Goal: Task Accomplishment & Management: Use online tool/utility

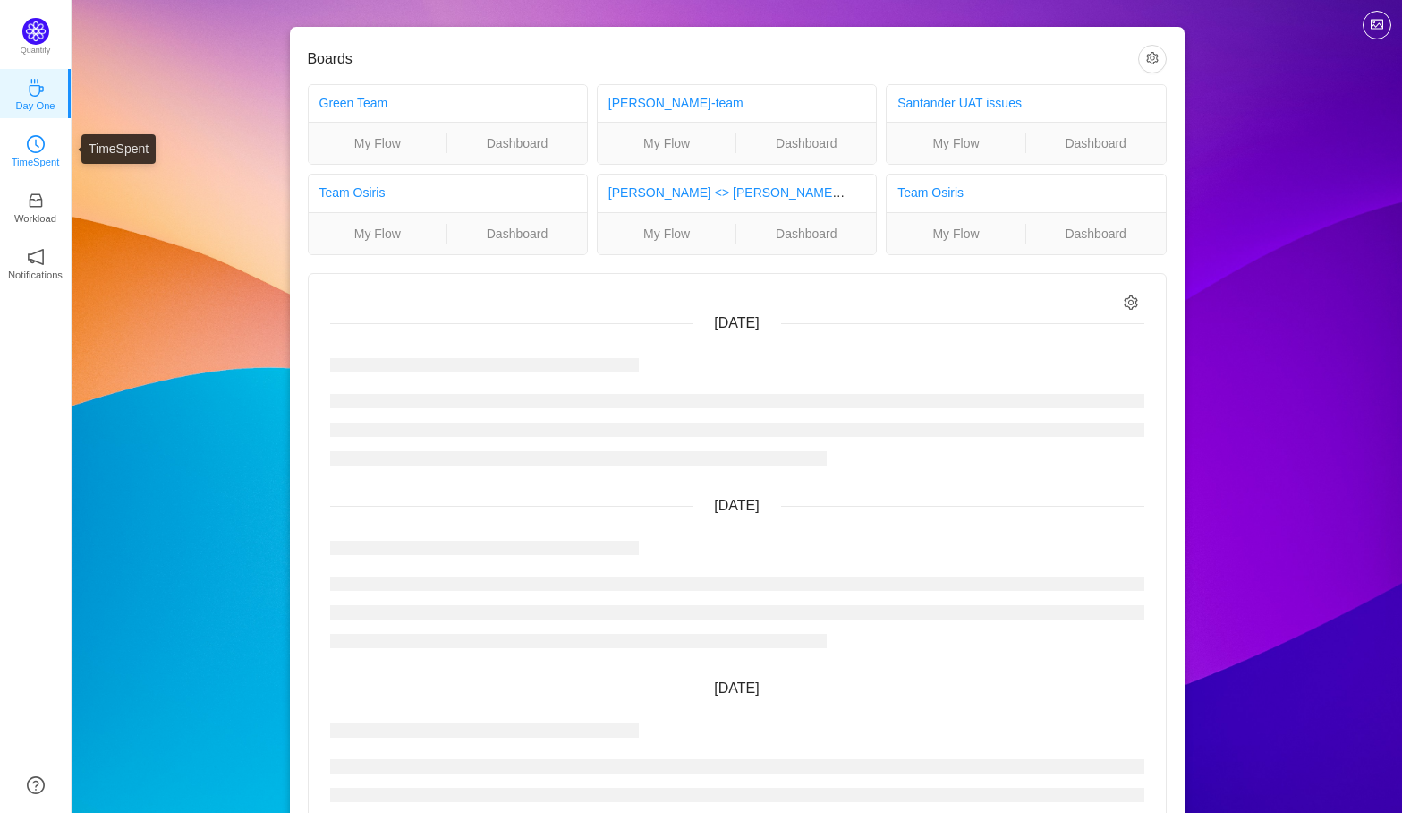
click at [47, 158] on p "TimeSpent" at bounding box center [36, 162] width 48 height 16
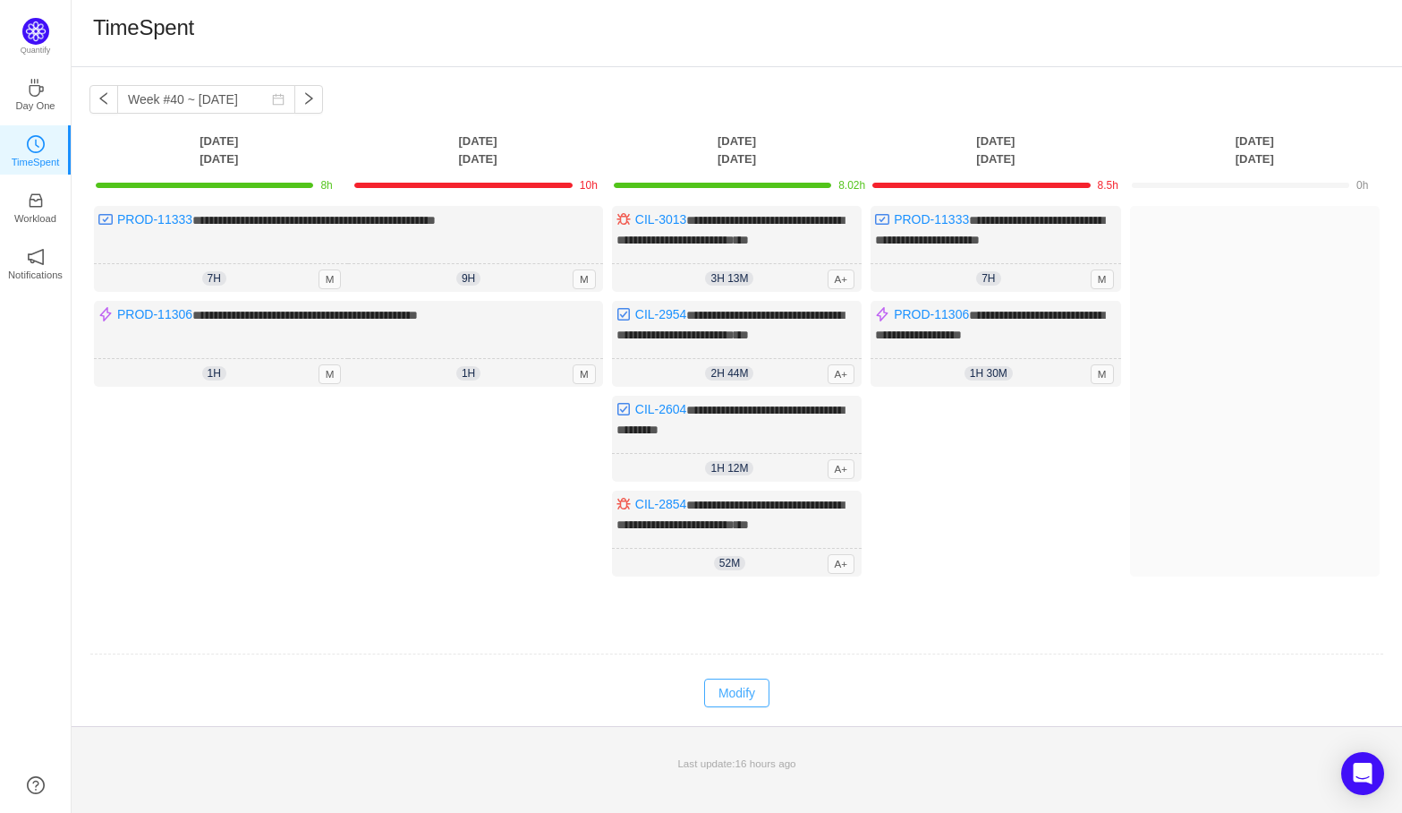
click at [740, 707] on button "Modify" at bounding box center [736, 692] width 65 height 29
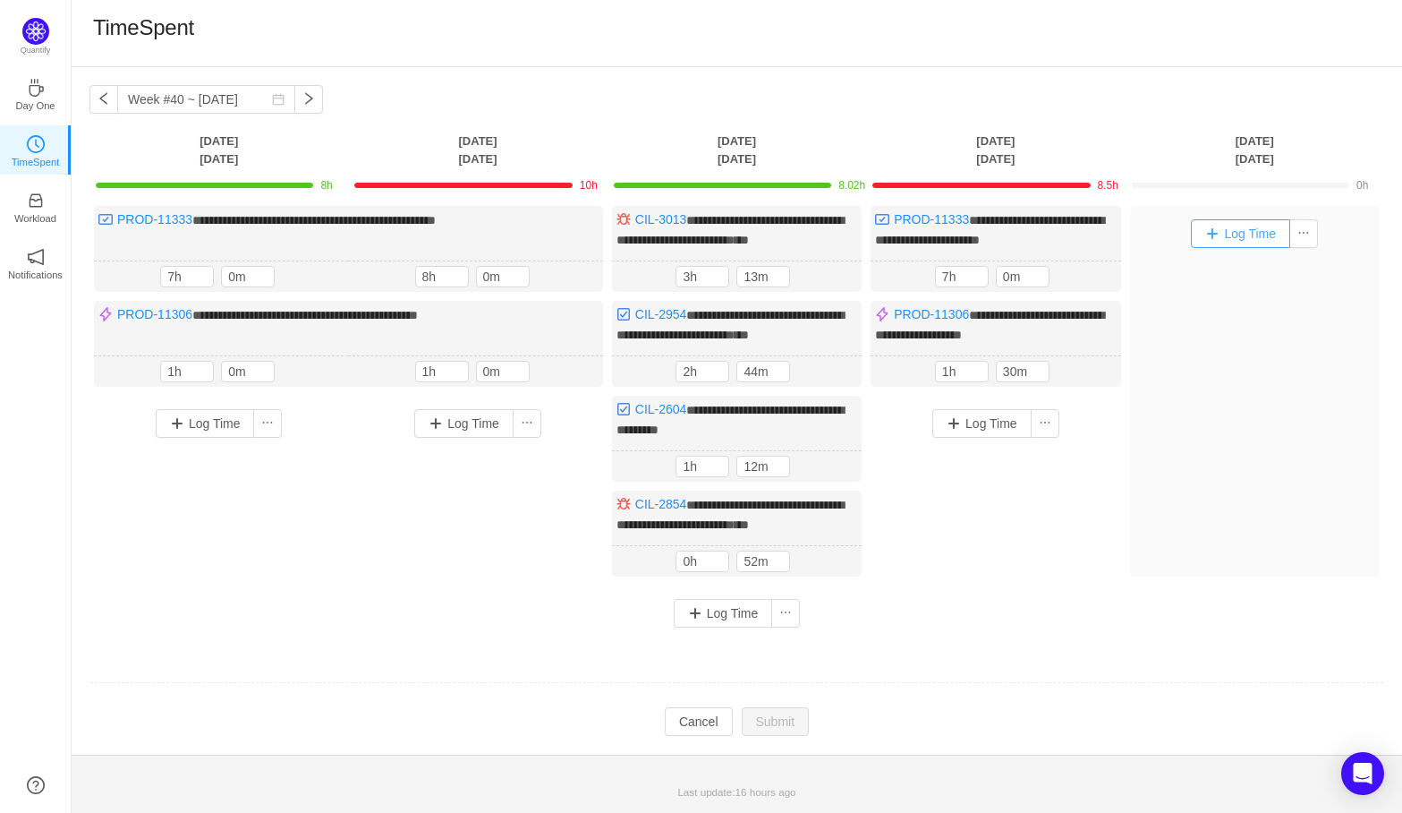
click at [1236, 226] on button "Log Time" at bounding box center [1240, 233] width 99 height 29
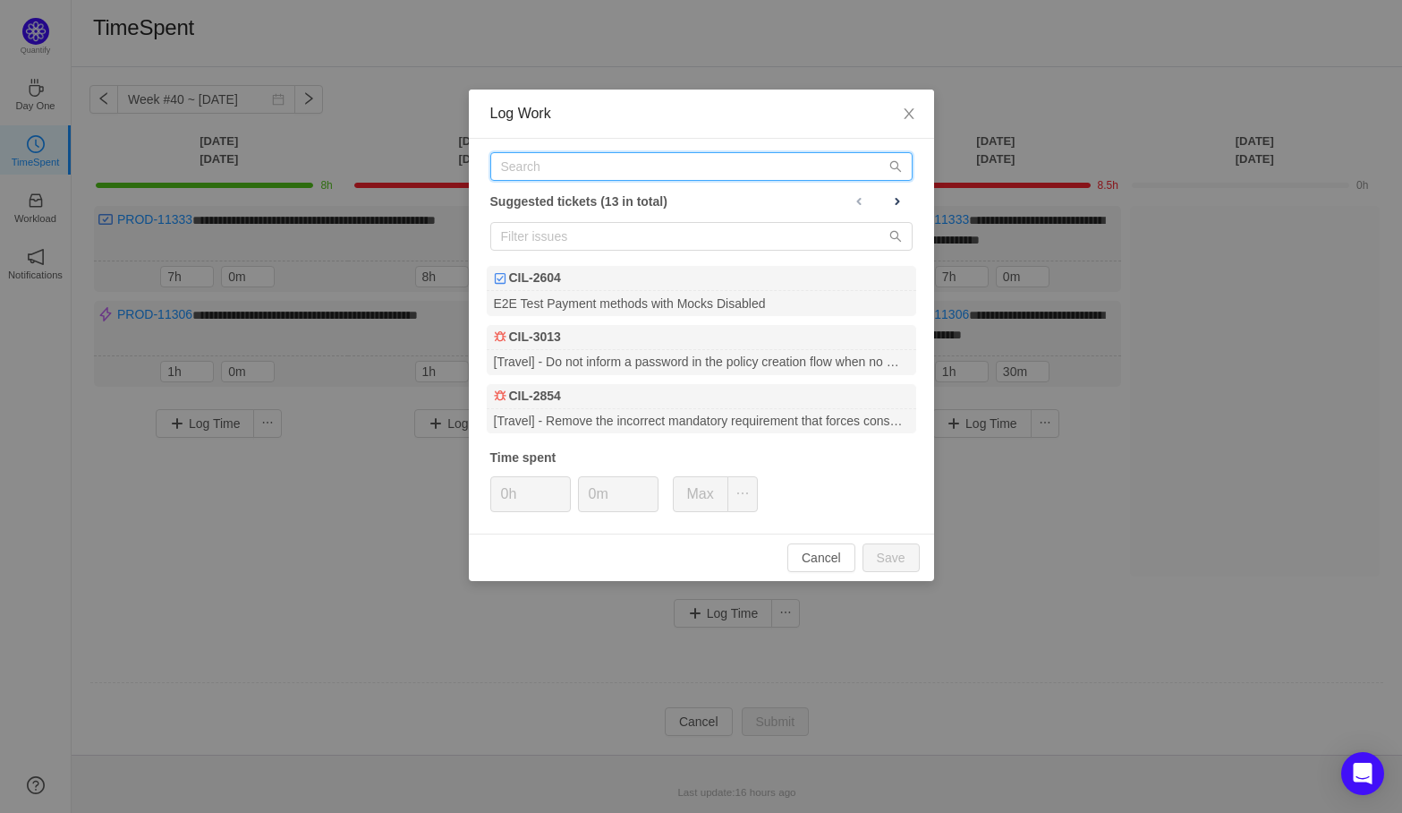
click at [736, 169] on input "text" at bounding box center [701, 166] width 422 height 29
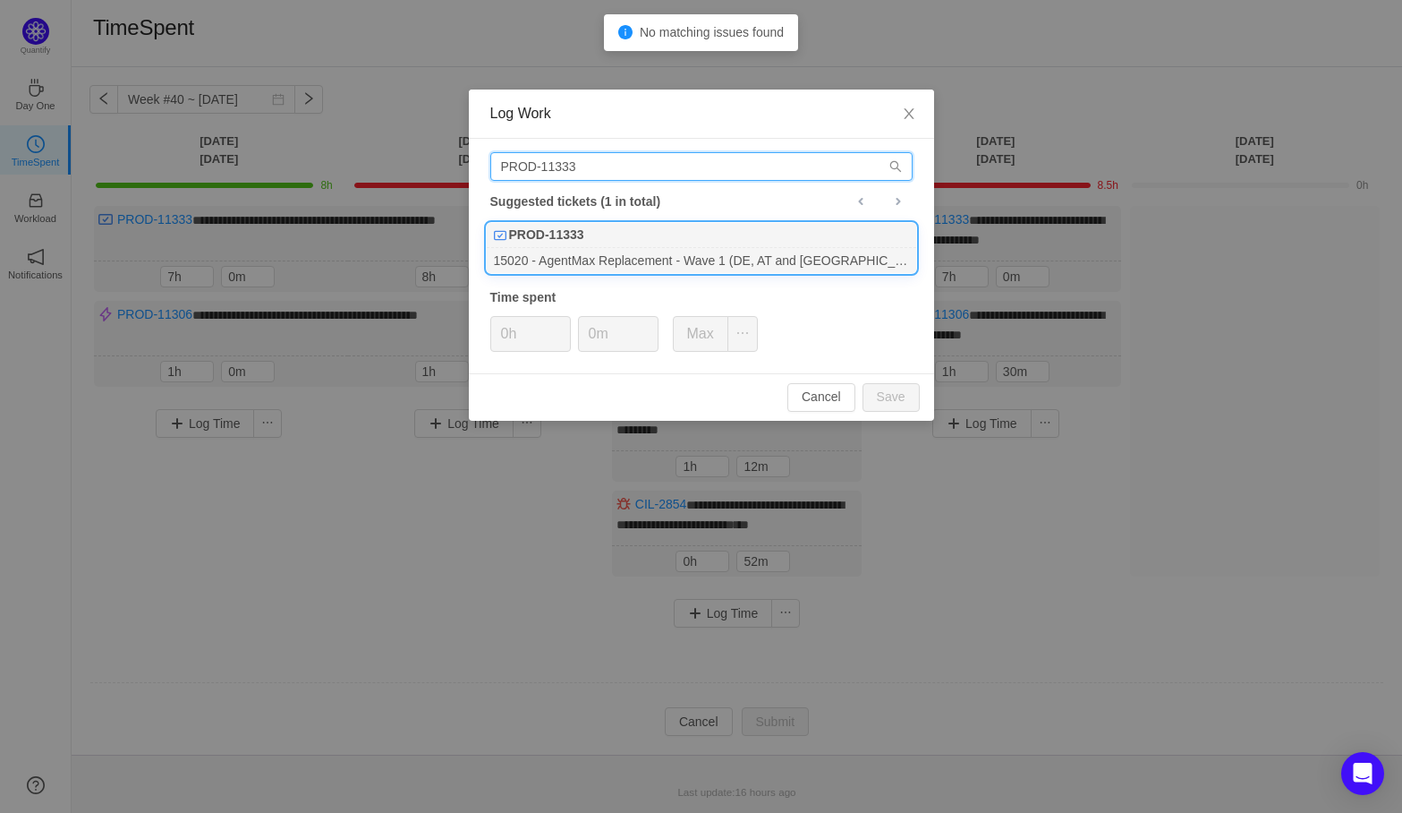
type input "PROD-11333"
click at [613, 242] on div "PROD-11333" at bounding box center [702, 235] width 430 height 25
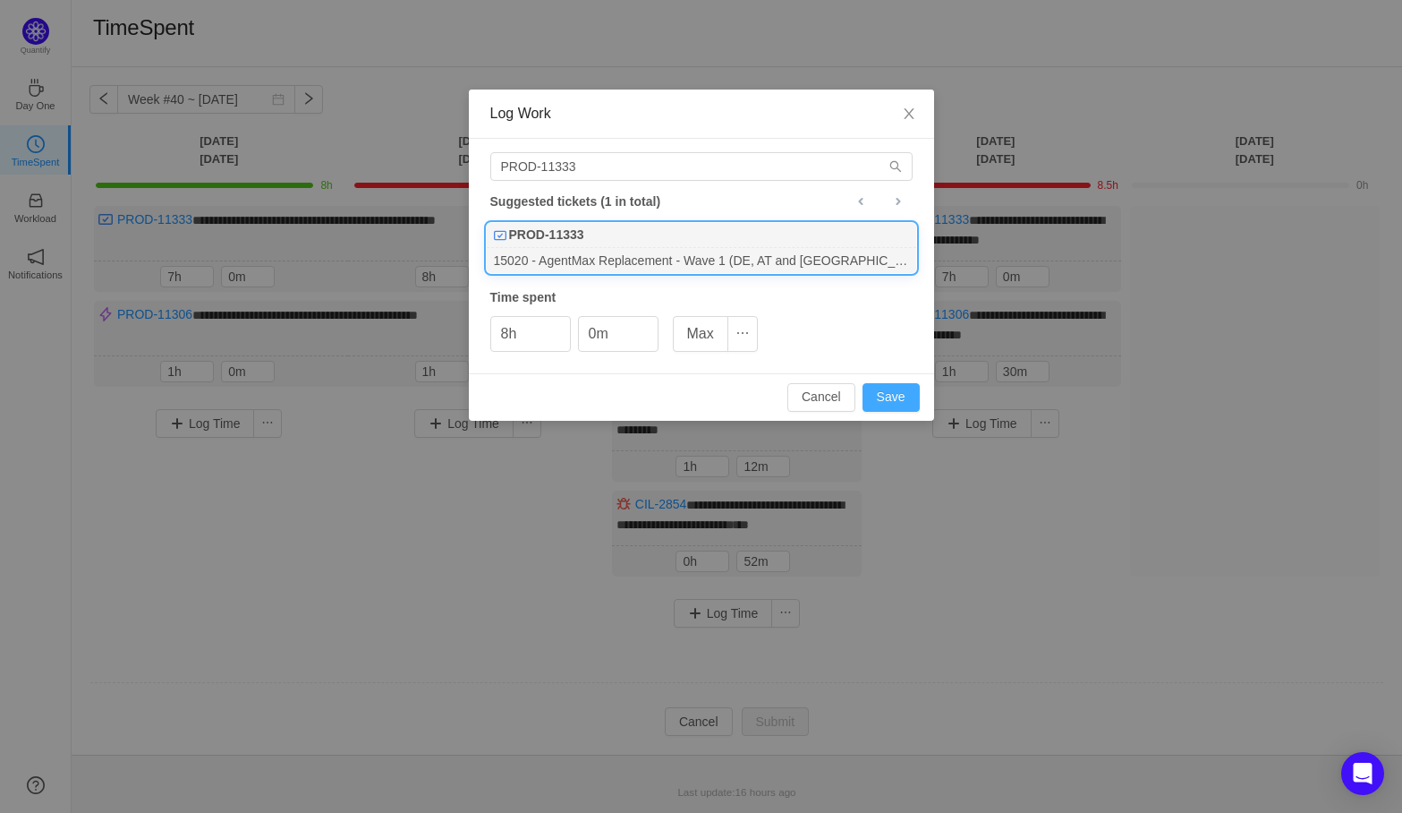
click at [896, 403] on button "Save" at bounding box center [891, 397] width 57 height 29
type input "0h"
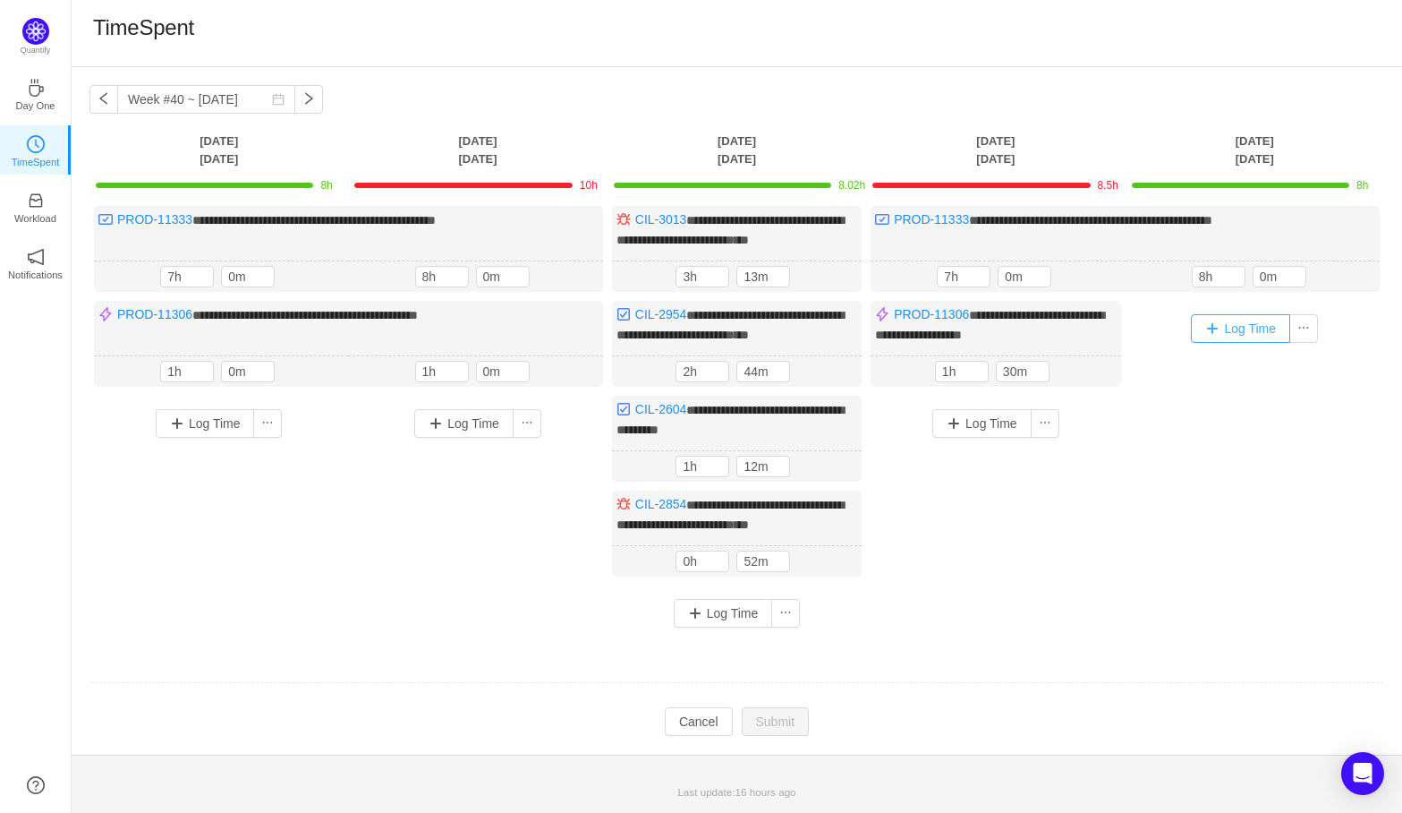
click at [1228, 317] on button "Log Time" at bounding box center [1240, 328] width 99 height 29
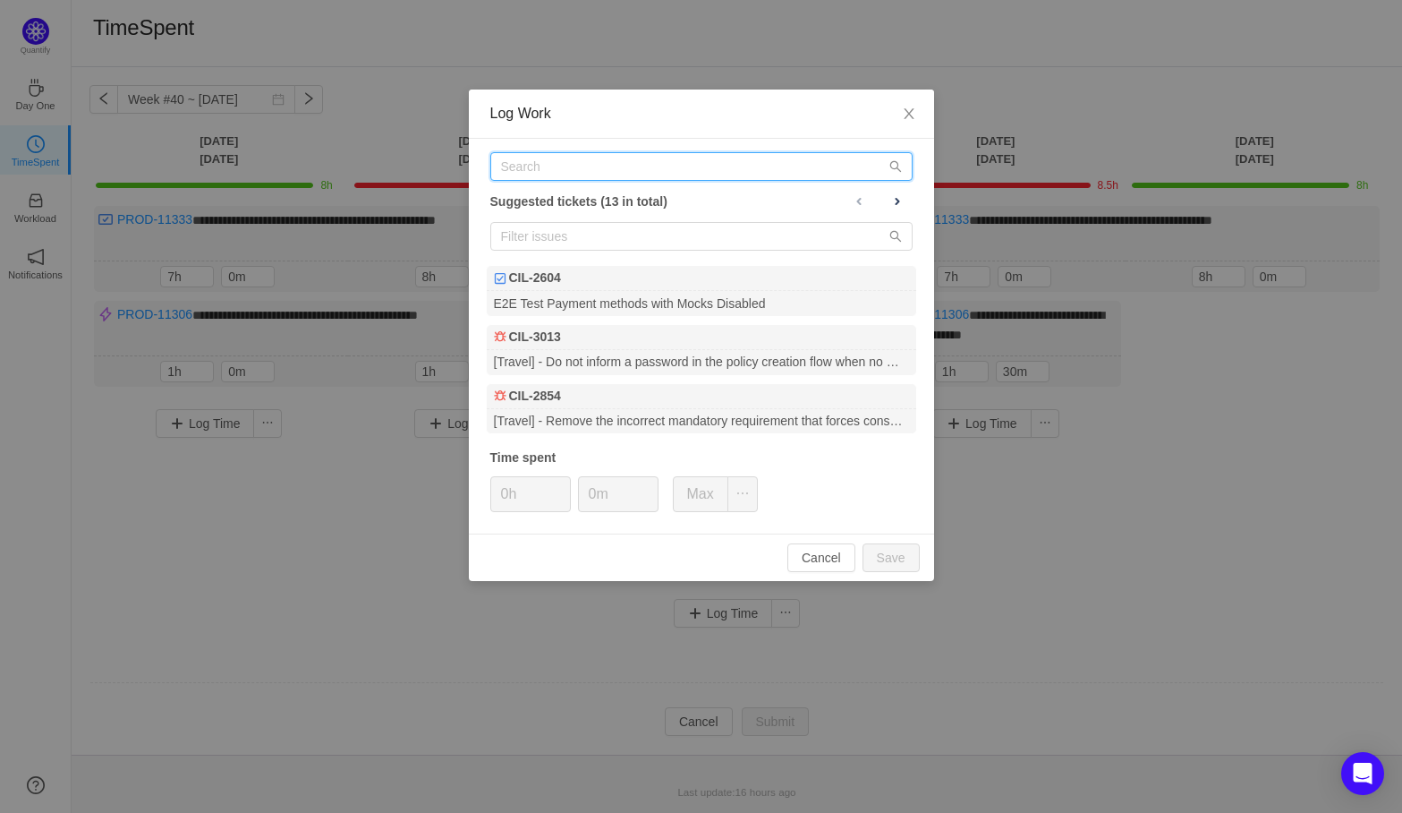
click at [690, 164] on input "text" at bounding box center [701, 166] width 422 height 29
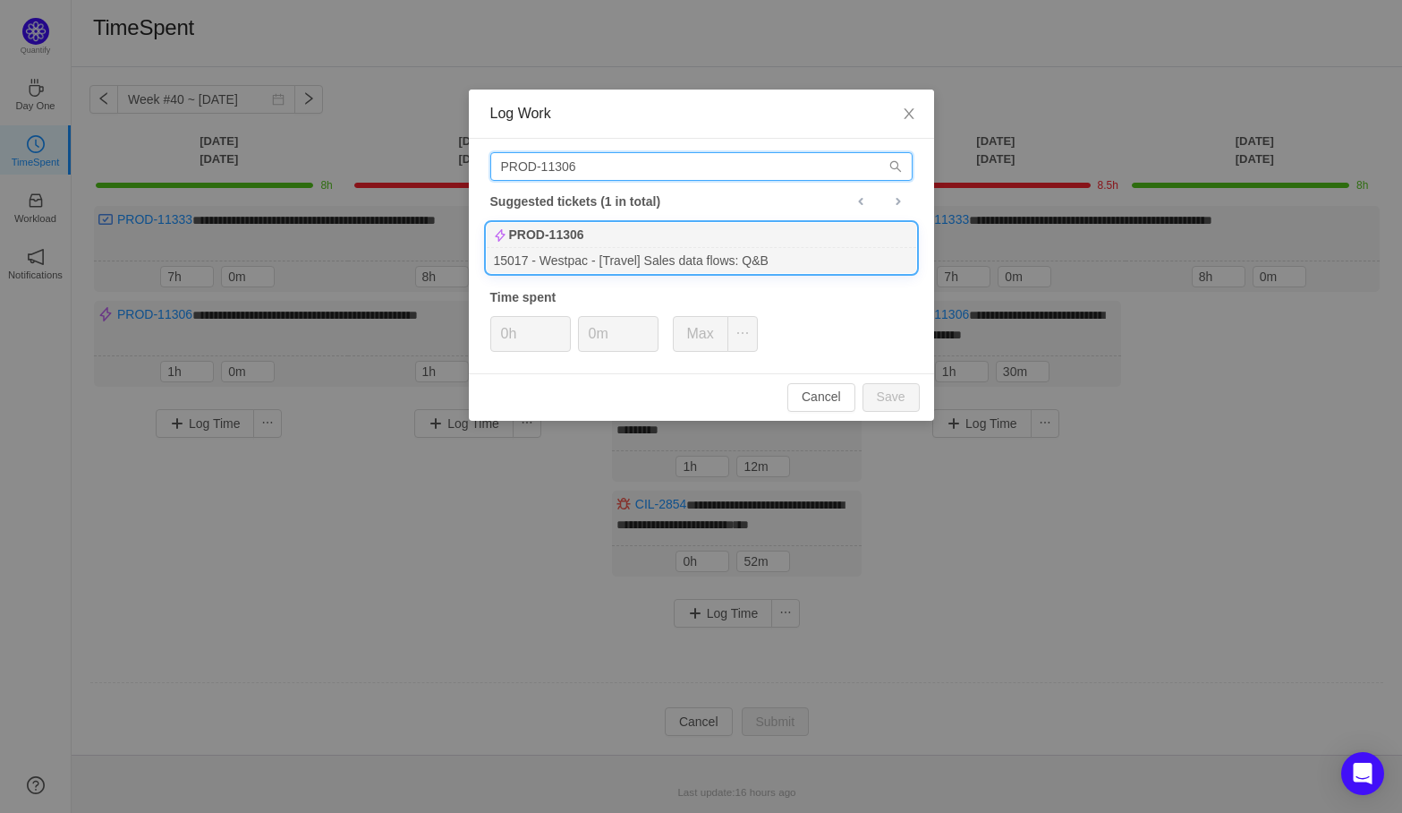
type input "PROD-11306"
click at [696, 230] on div "PROD-11306" at bounding box center [702, 235] width 430 height 25
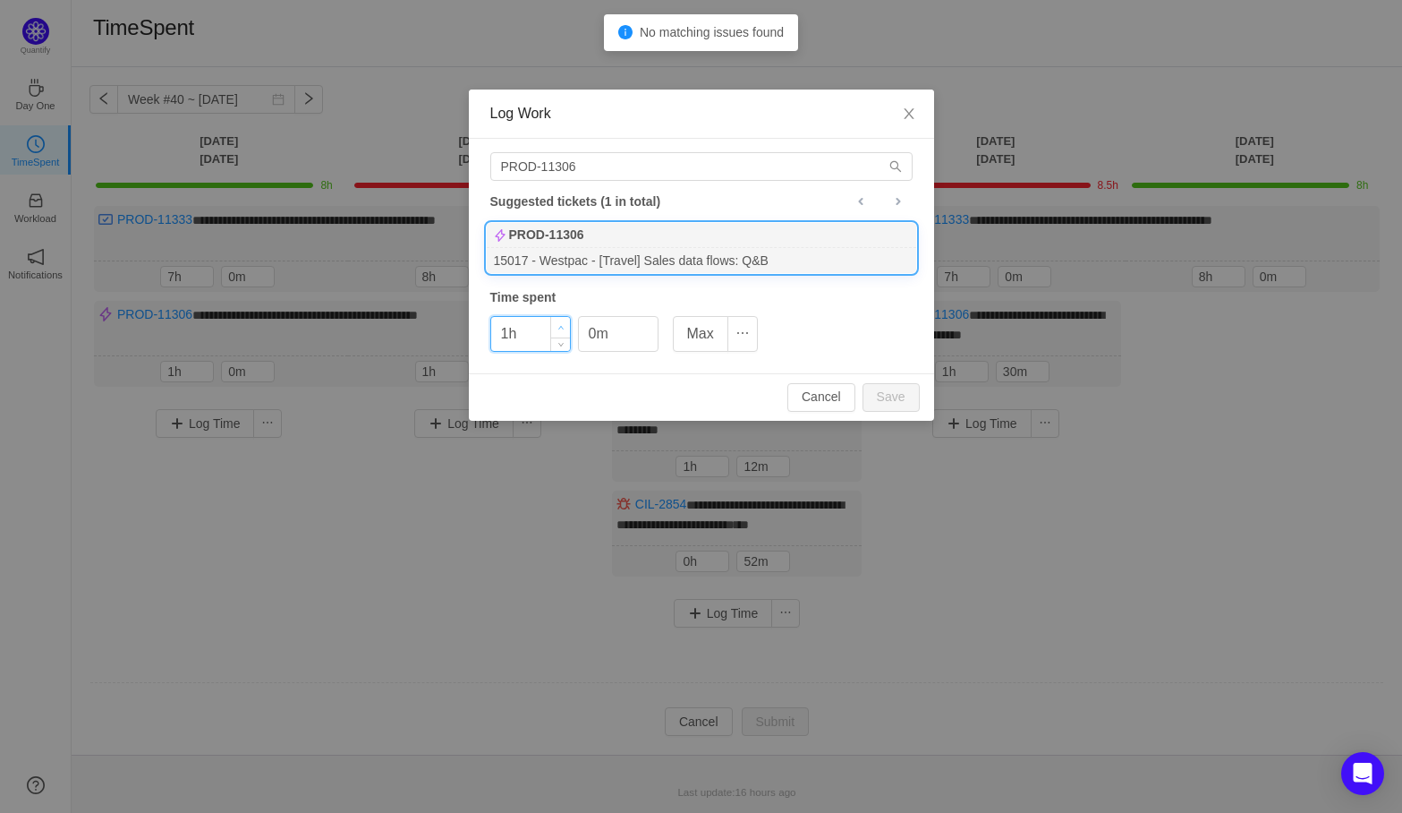
click at [564, 327] on span "Increase Value" at bounding box center [560, 327] width 19 height 21
click at [884, 392] on button "Save" at bounding box center [891, 397] width 57 height 29
type input "0h"
